Goal: Task Accomplishment & Management: Manage account settings

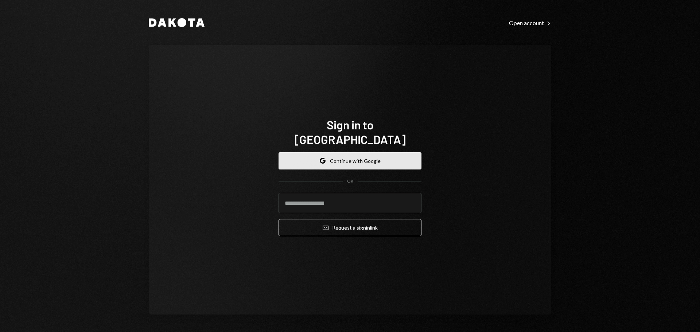
click at [356, 157] on button "Google Continue with Google" at bounding box center [349, 160] width 143 height 17
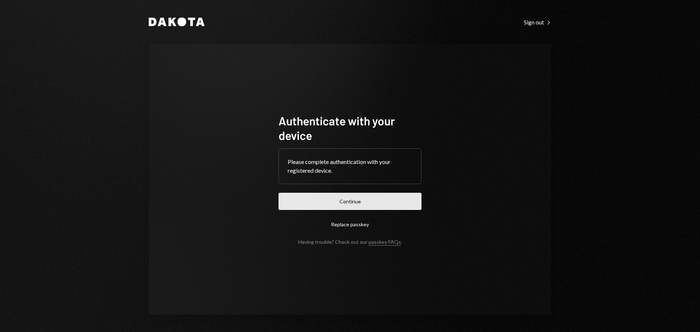
click at [373, 207] on button "Continue" at bounding box center [349, 201] width 143 height 17
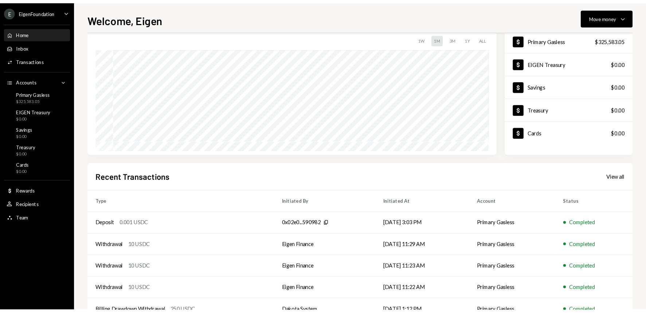
scroll to position [36, 0]
